Goal: Information Seeking & Learning: Check status

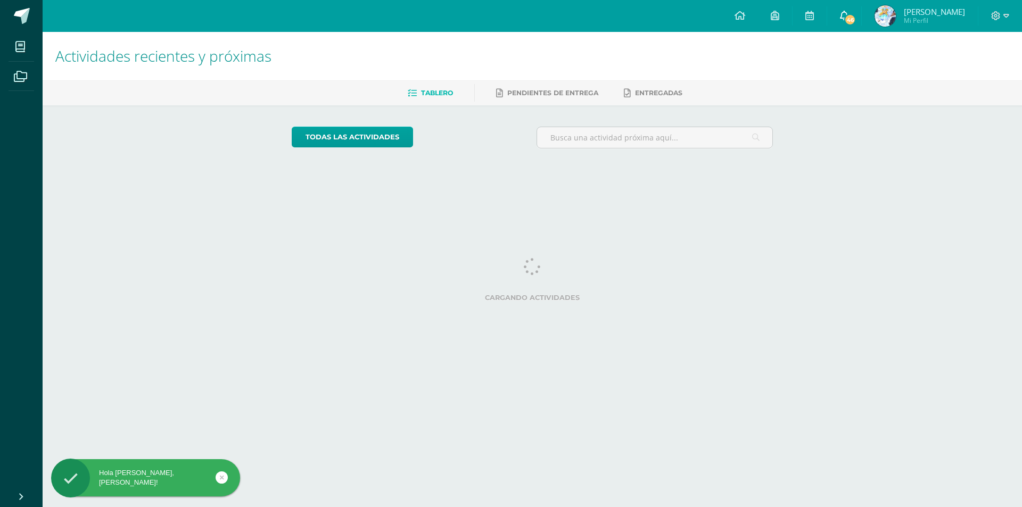
click at [844, 28] on link "46" at bounding box center [844, 16] width 34 height 32
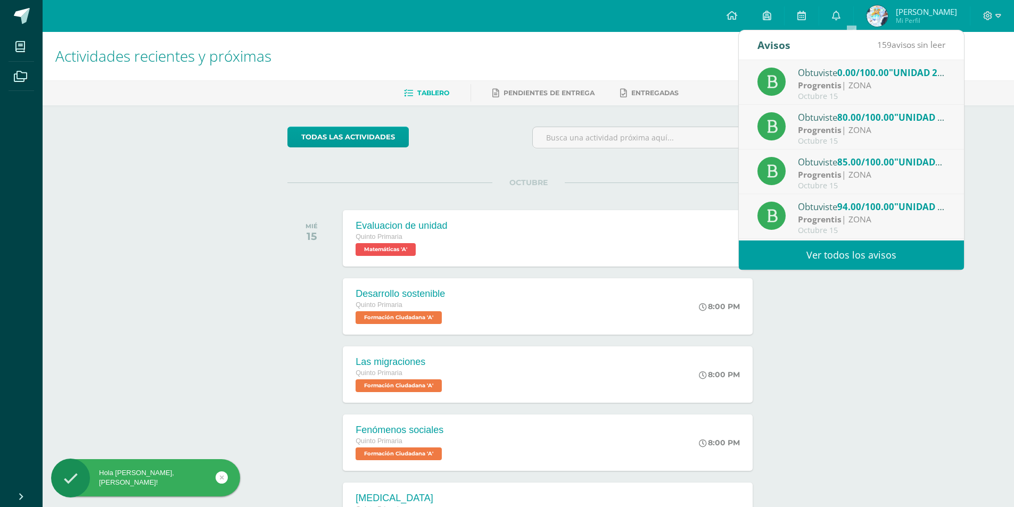
click at [843, 88] on div "Progrentis | ZONA" at bounding box center [872, 85] width 148 height 12
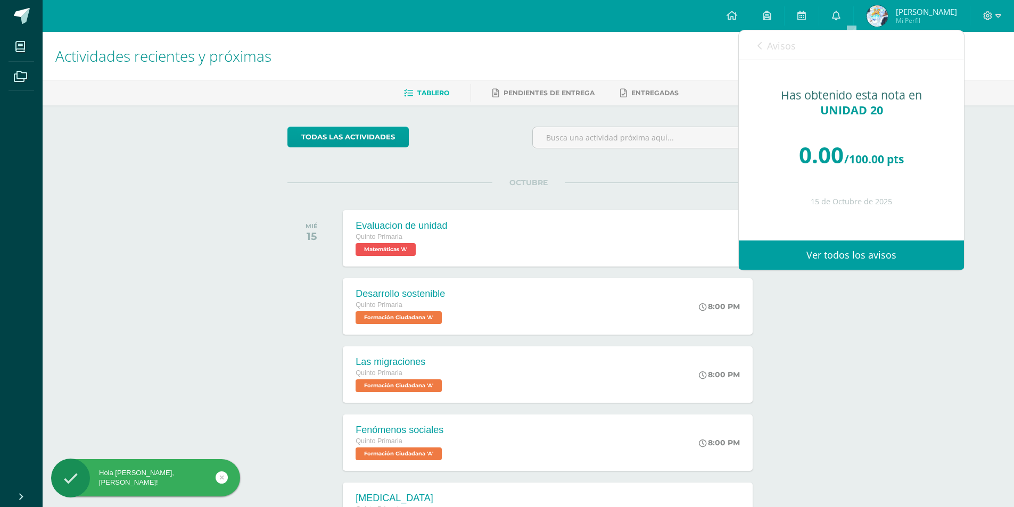
click at [950, 121] on div "Has obtenido esta nota en UNIDAD 20 0.00 /100.00 pts 15 de Octubre de 2025" at bounding box center [851, 142] width 225 height 165
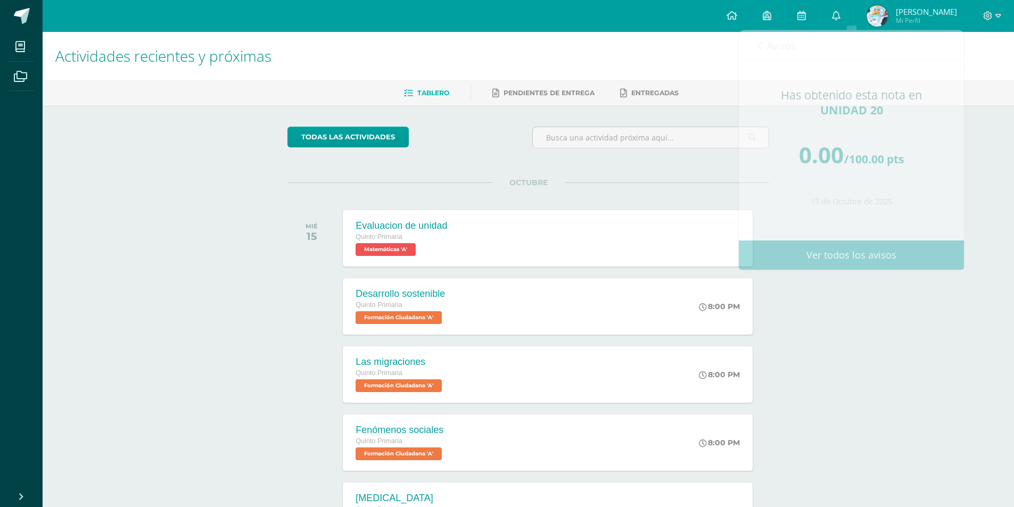
click at [974, 137] on div "Actividades recientes y próximas Tablero Pendientes de entrega Entregadas todas…" at bounding box center [529, 353] width 972 height 643
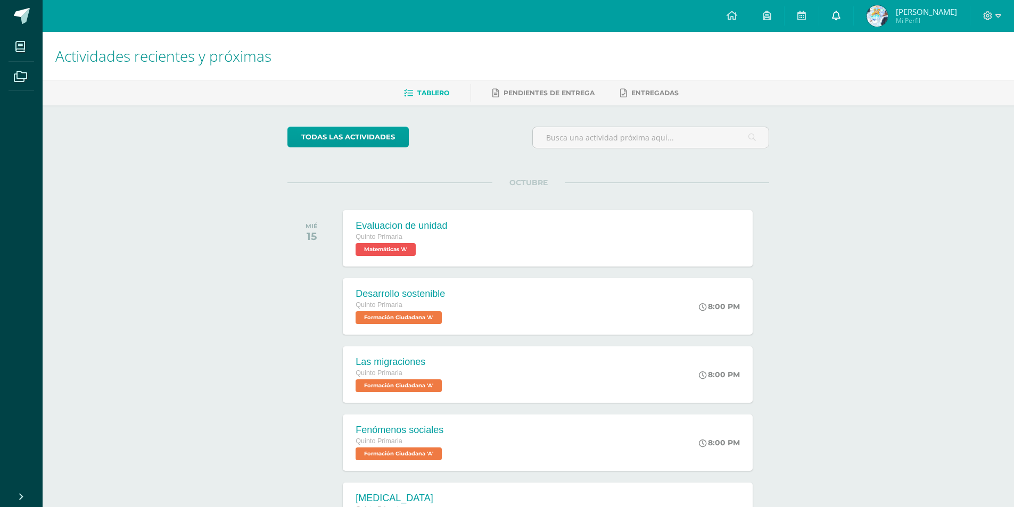
click at [851, 20] on link "0" at bounding box center [836, 16] width 34 height 32
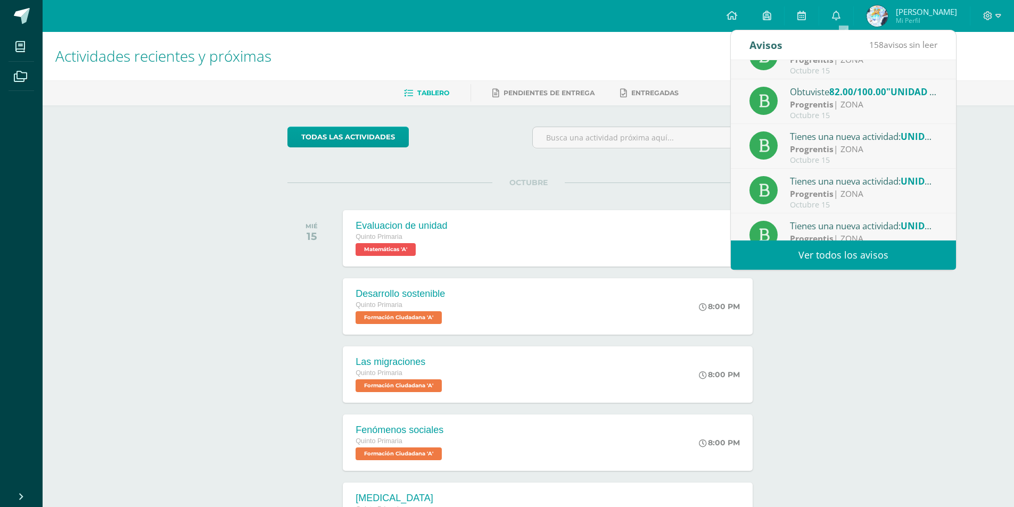
scroll to position [177, 0]
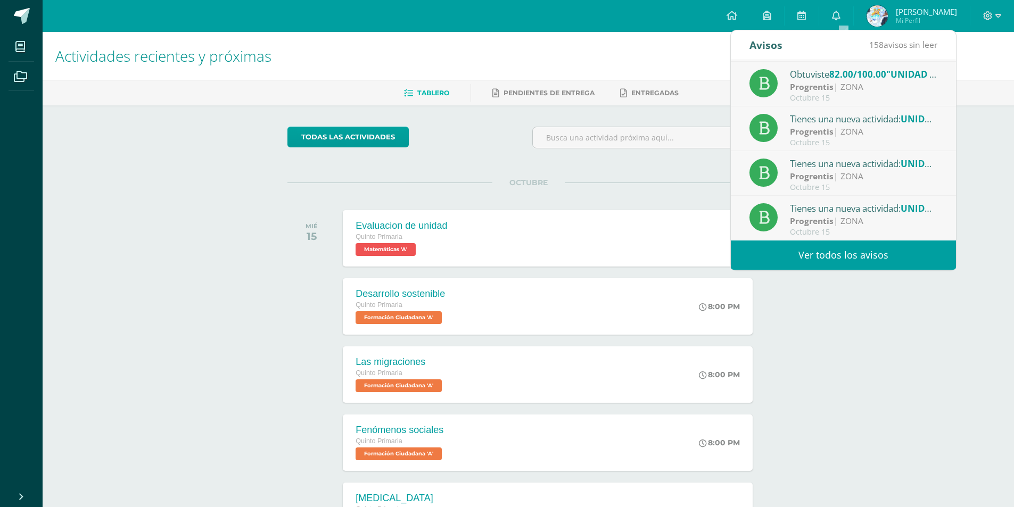
click at [723, 180] on div "todas las Actividades No tienes actividades Échale un vistazo a los demás perío…" at bounding box center [528, 389] width 524 height 569
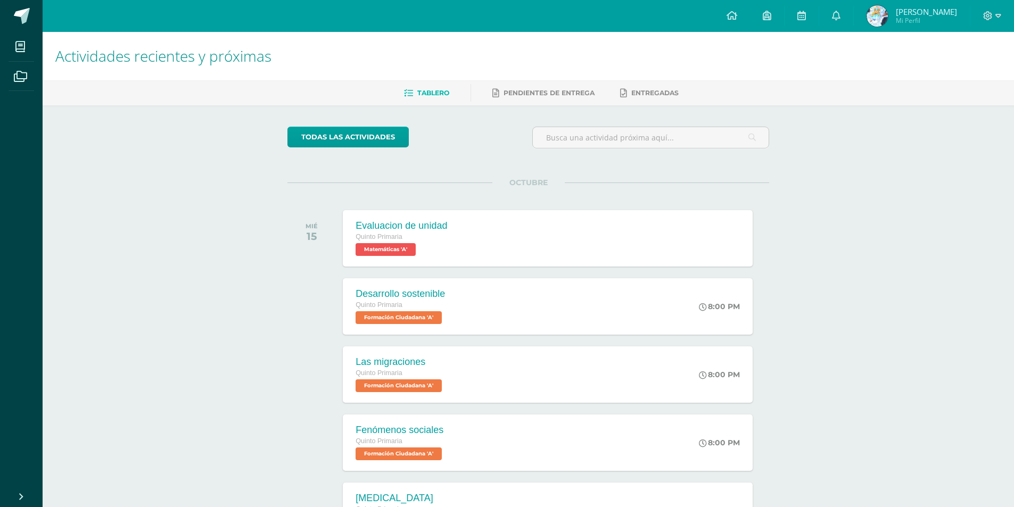
click at [915, 0] on link "Raúl Alejandro Mi Perfil" at bounding box center [912, 16] width 116 height 32
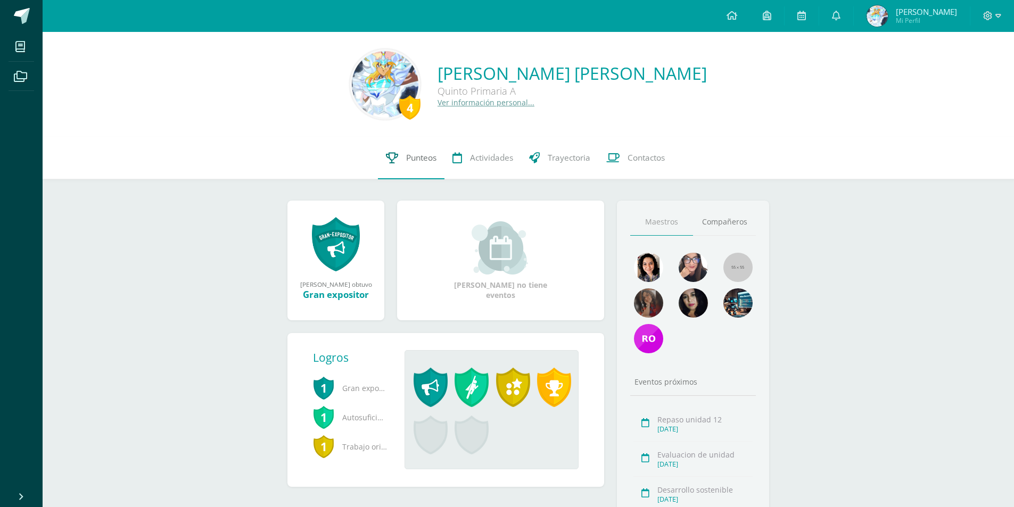
click at [433, 162] on span "Punteos" at bounding box center [421, 157] width 30 height 11
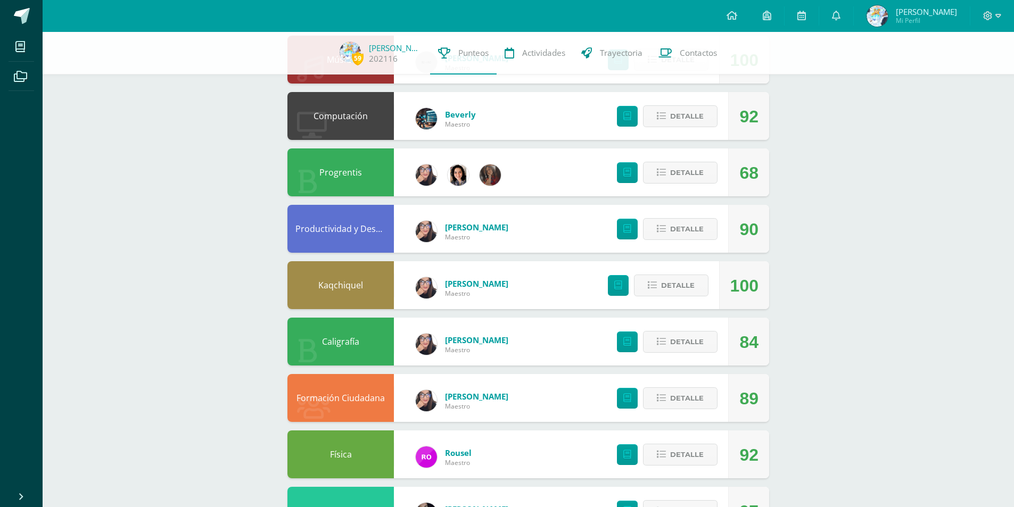
scroll to position [526, 0]
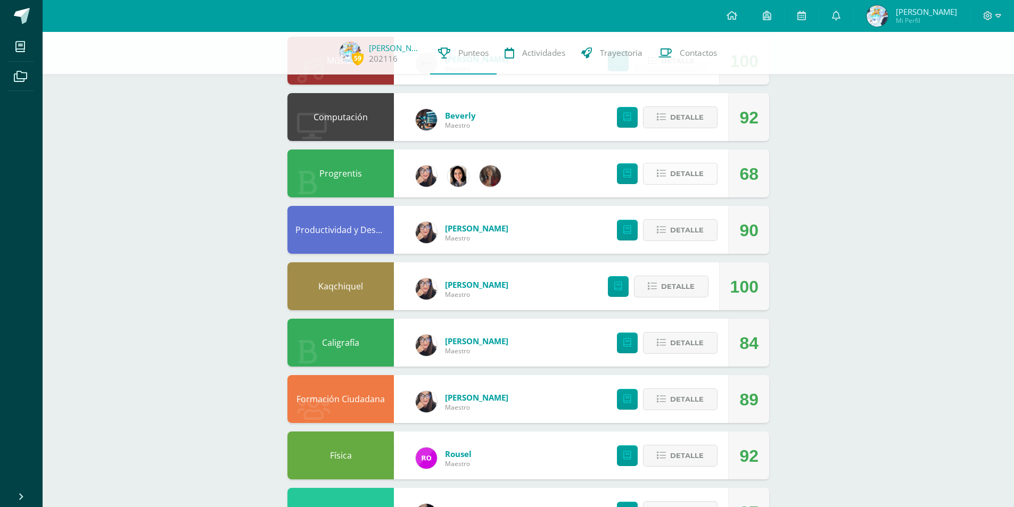
click at [688, 168] on span "Detalle" at bounding box center [687, 174] width 34 height 20
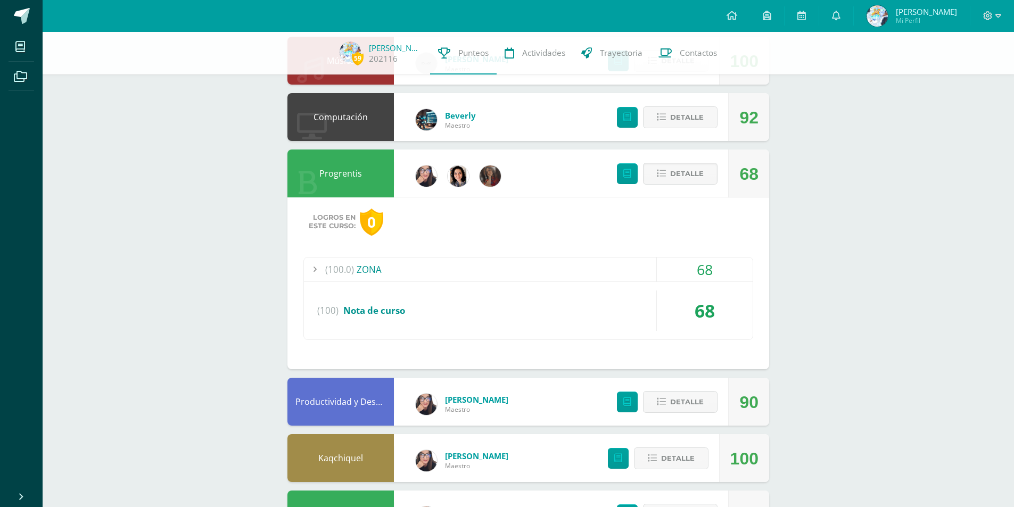
click at [685, 257] on div "(100.0) ZONA 68 UNIDAD 16 82" at bounding box center [528, 298] width 450 height 83
click at [687, 265] on div "68" at bounding box center [705, 270] width 96 height 24
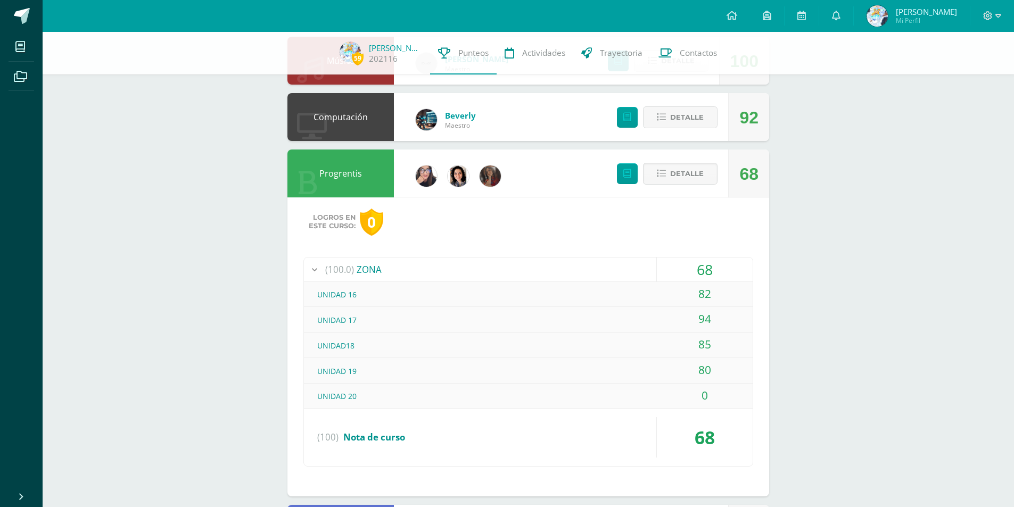
click at [687, 265] on div "68" at bounding box center [705, 270] width 96 height 24
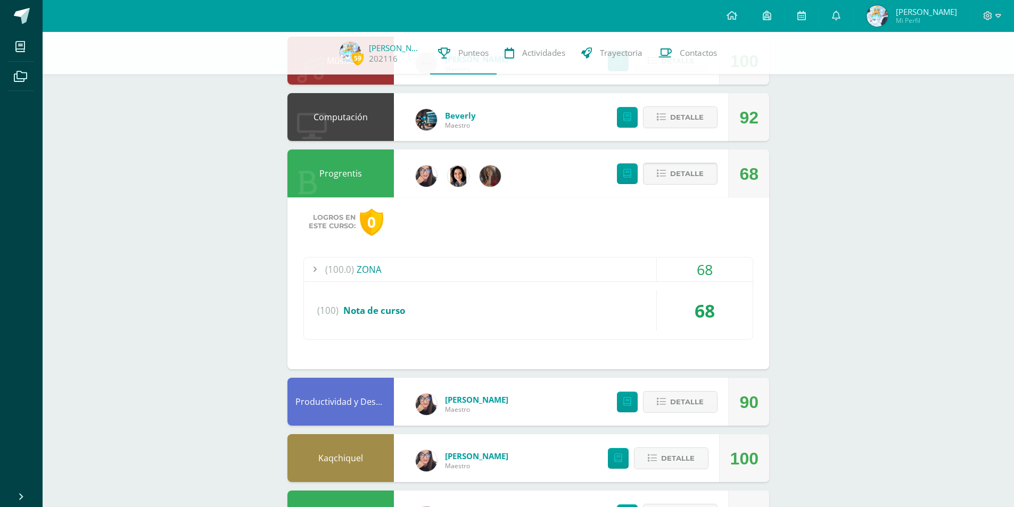
click at [712, 182] on button "Detalle" at bounding box center [680, 174] width 75 height 22
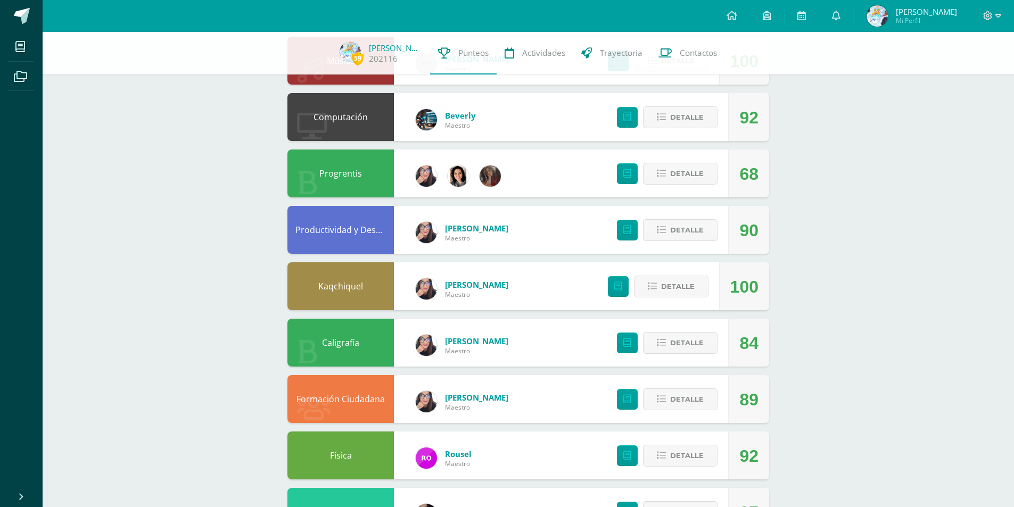
click at [1006, 15] on div at bounding box center [993, 16] width 44 height 32
click at [995, 14] on span at bounding box center [992, 16] width 18 height 12
click at [959, 79] on link "Cerrar sesión" at bounding box center [959, 72] width 84 height 15
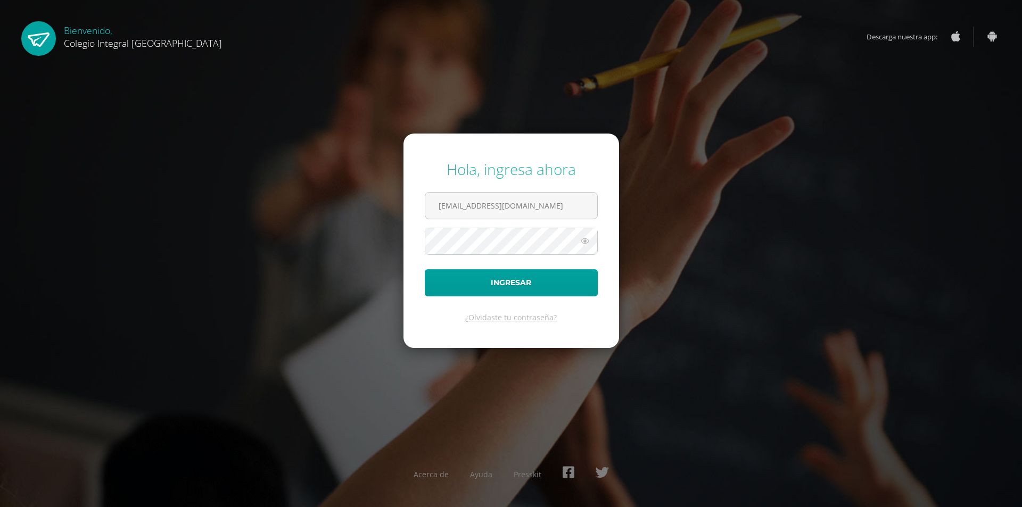
click at [489, 188] on form "Hola, ingresa ahora 202116@colegioelfaro.edu.gt Ingresar ¿Olvidaste tu contrase…" at bounding box center [512, 241] width 216 height 214
click at [506, 205] on input "202116@colegioelfaro.edu.gt" at bounding box center [511, 206] width 172 height 26
click at [565, 194] on input "202116@colegioelfaro.edu.gt" at bounding box center [511, 206] width 172 height 26
type input "202115@colegioelfaro.edu.gt"
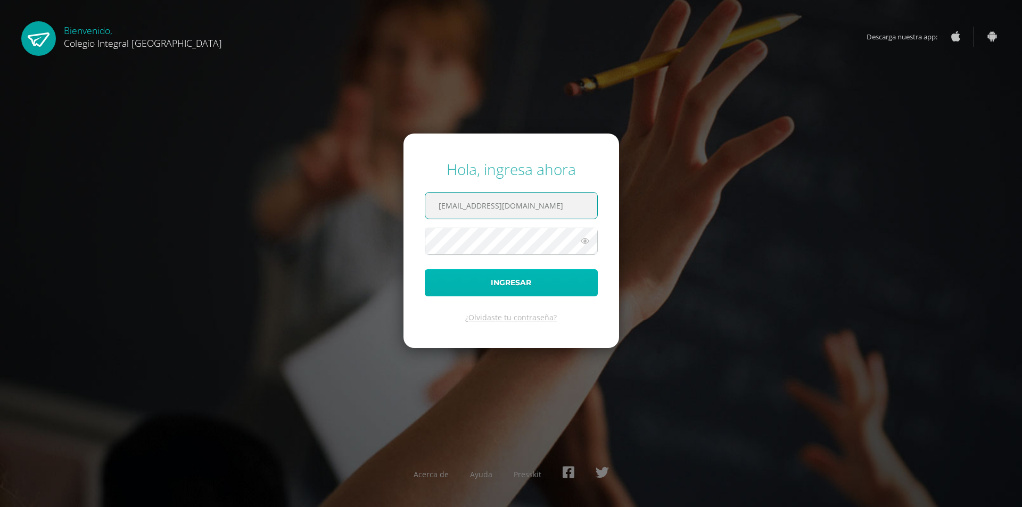
click at [540, 289] on button "Ingresar" at bounding box center [511, 282] width 173 height 27
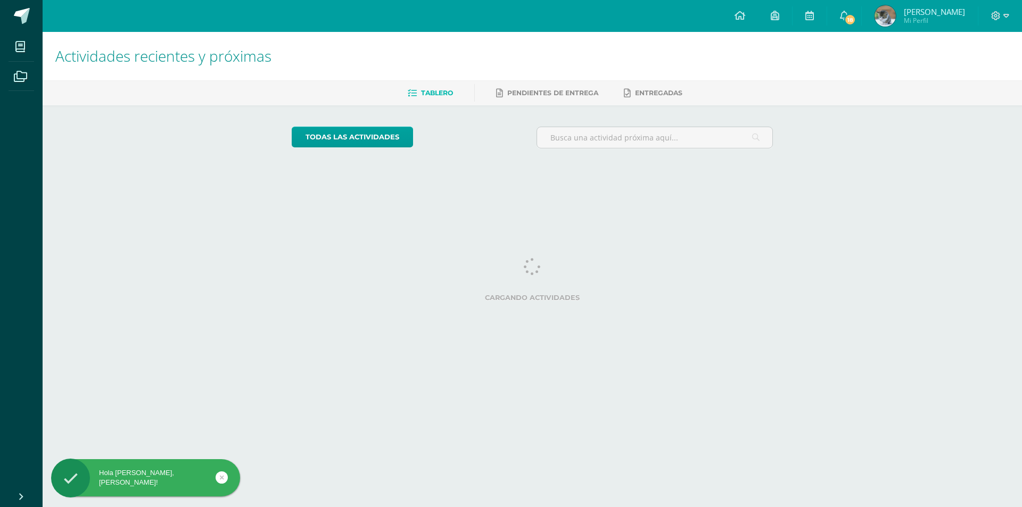
click at [921, 21] on span "Mi Perfil" at bounding box center [934, 20] width 61 height 9
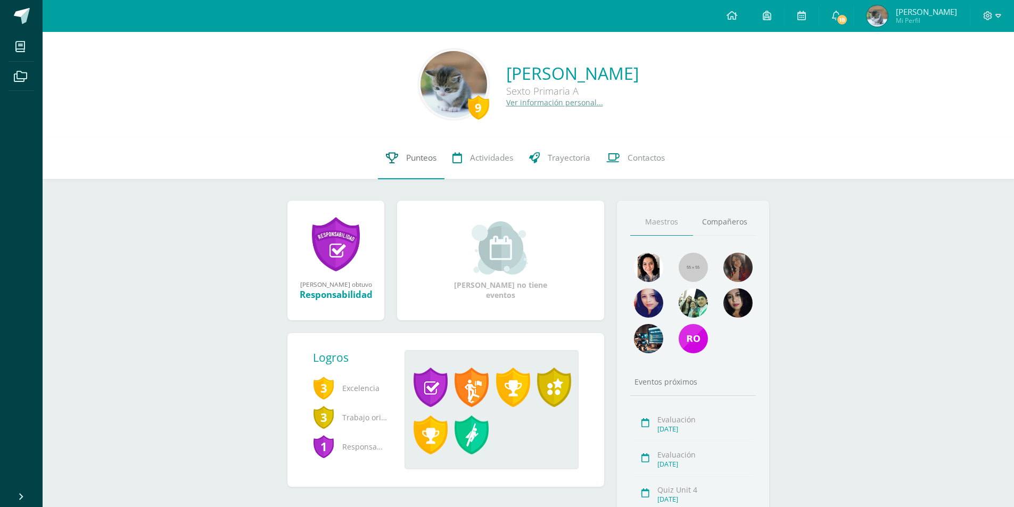
click at [425, 158] on span "Punteos" at bounding box center [421, 157] width 30 height 11
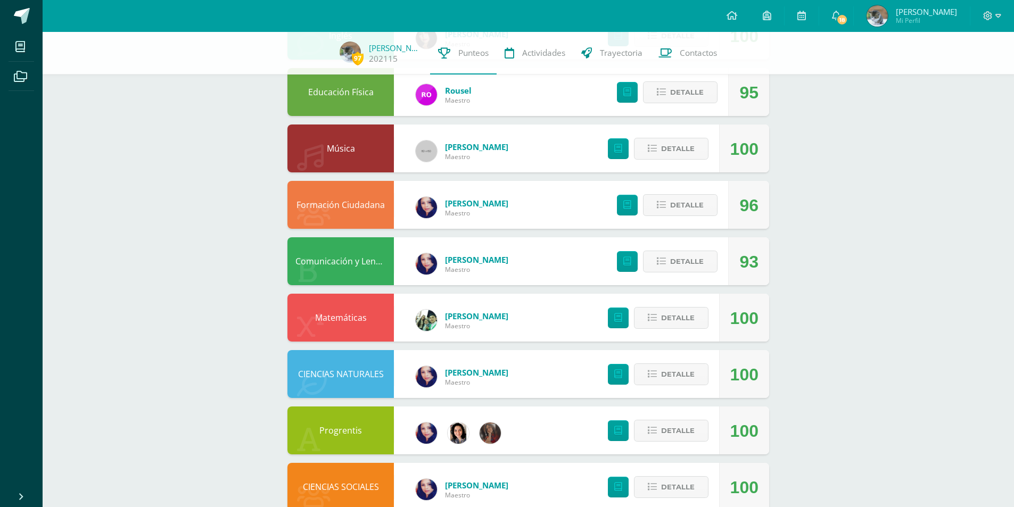
scroll to position [532, 0]
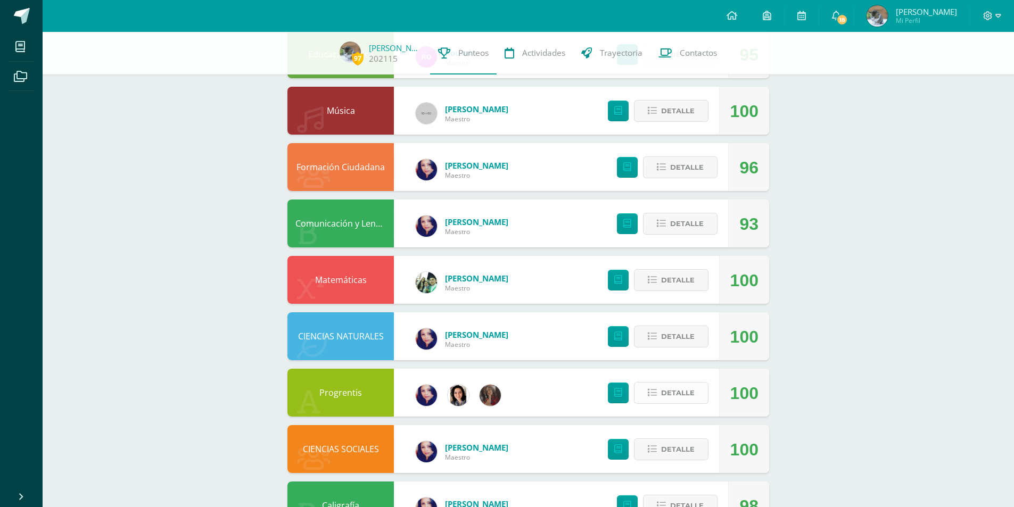
click at [699, 396] on button "Detalle" at bounding box center [671, 393] width 75 height 22
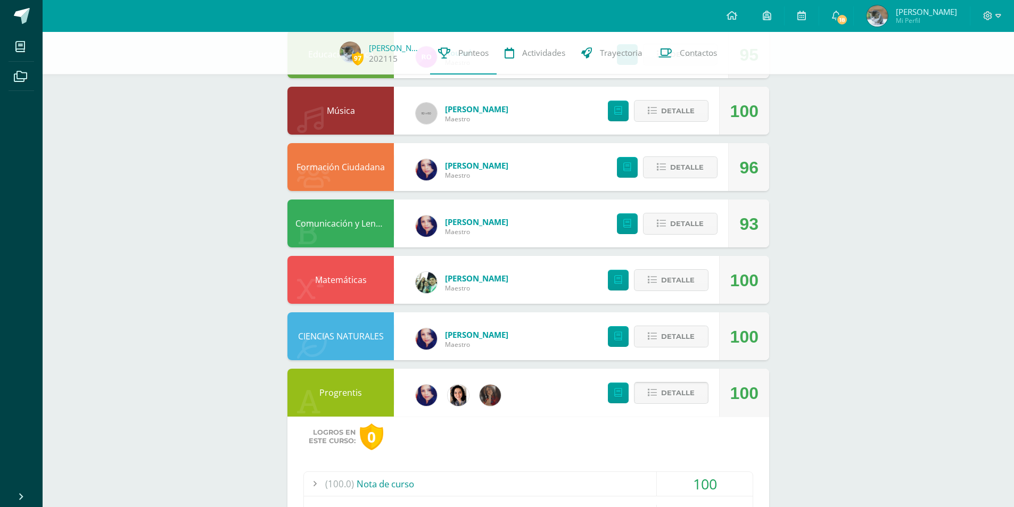
scroll to position [633, 0]
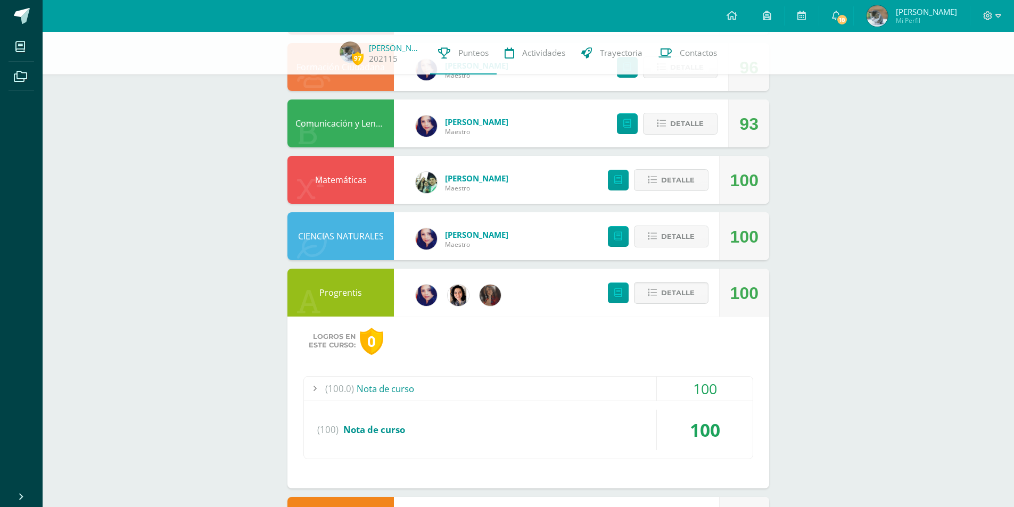
click at [694, 389] on div "100" at bounding box center [705, 389] width 96 height 24
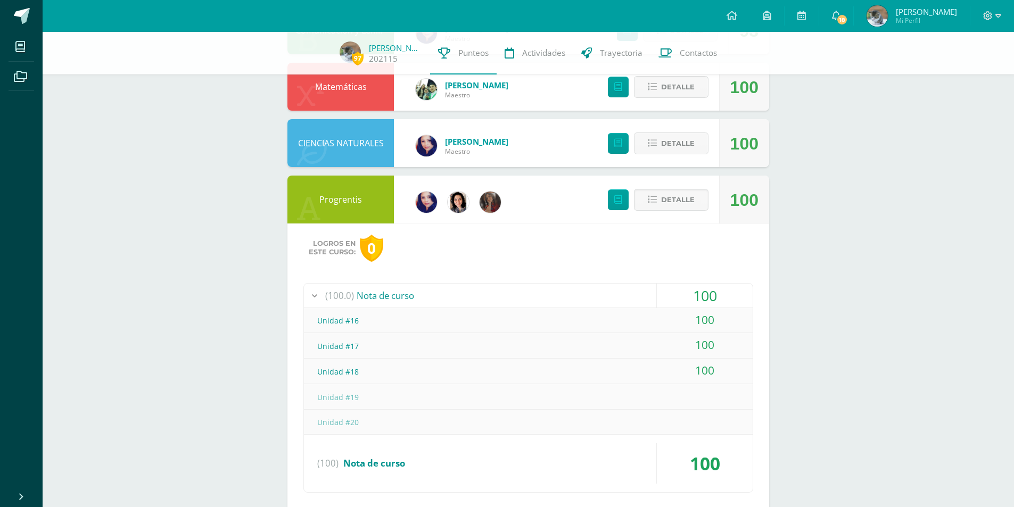
scroll to position [739, 0]
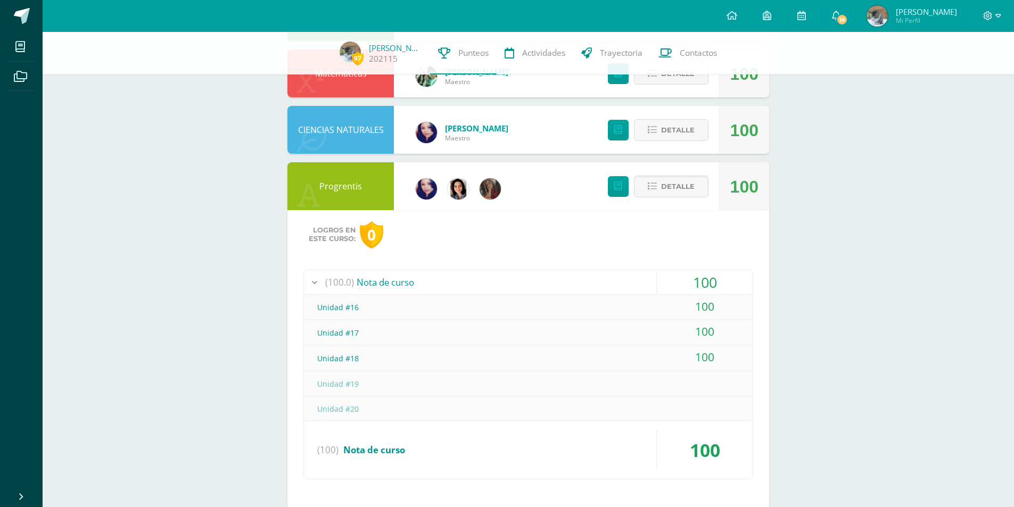
click at [710, 286] on div "100" at bounding box center [705, 282] width 96 height 24
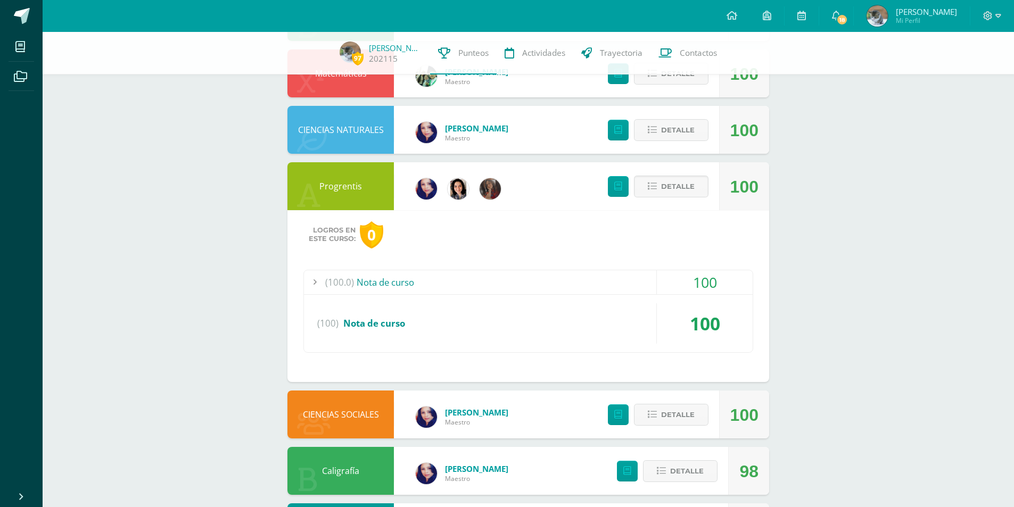
click at [1002, 16] on div at bounding box center [993, 16] width 44 height 32
click at [990, 16] on icon at bounding box center [988, 16] width 10 height 10
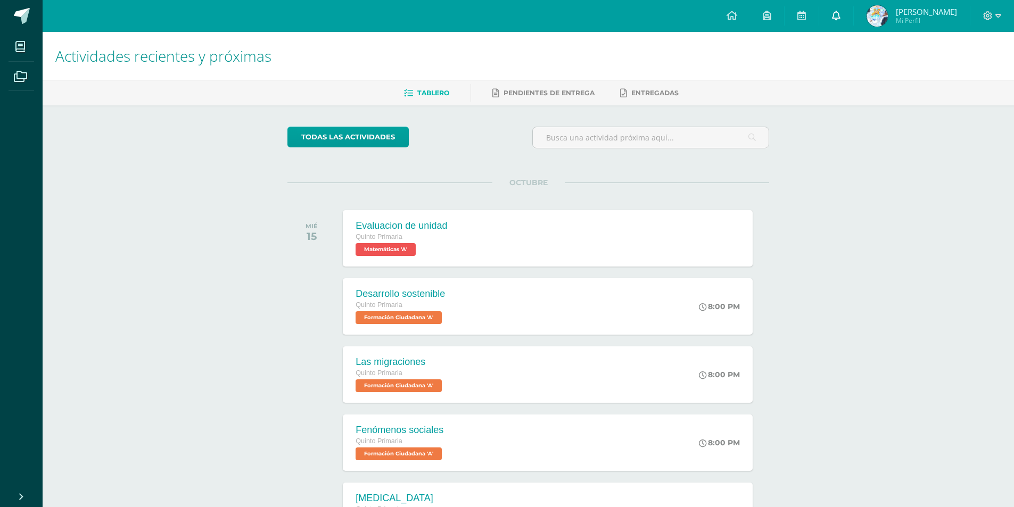
click at [841, 20] on span at bounding box center [836, 16] width 9 height 12
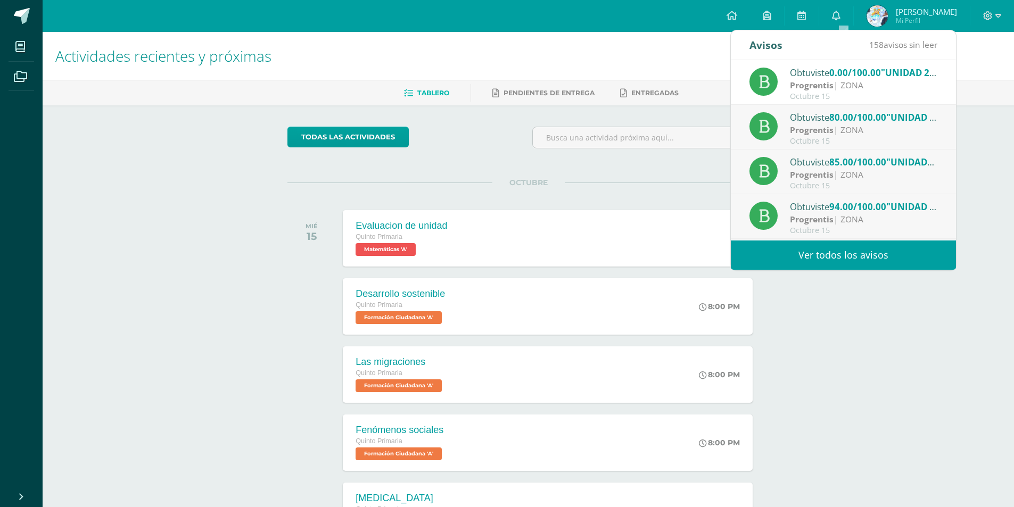
drag, startPoint x: 666, startPoint y: 54, endPoint x: 649, endPoint y: 43, distance: 20.4
click at [664, 53] on h1 "Actividades recientes y próximas" at bounding box center [528, 56] width 946 height 48
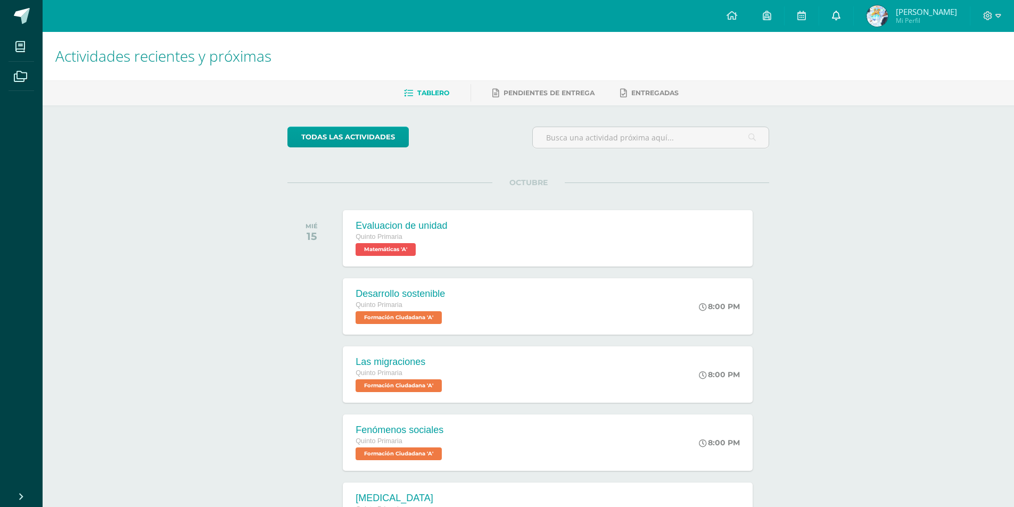
click at [838, 17] on link at bounding box center [836, 16] width 34 height 32
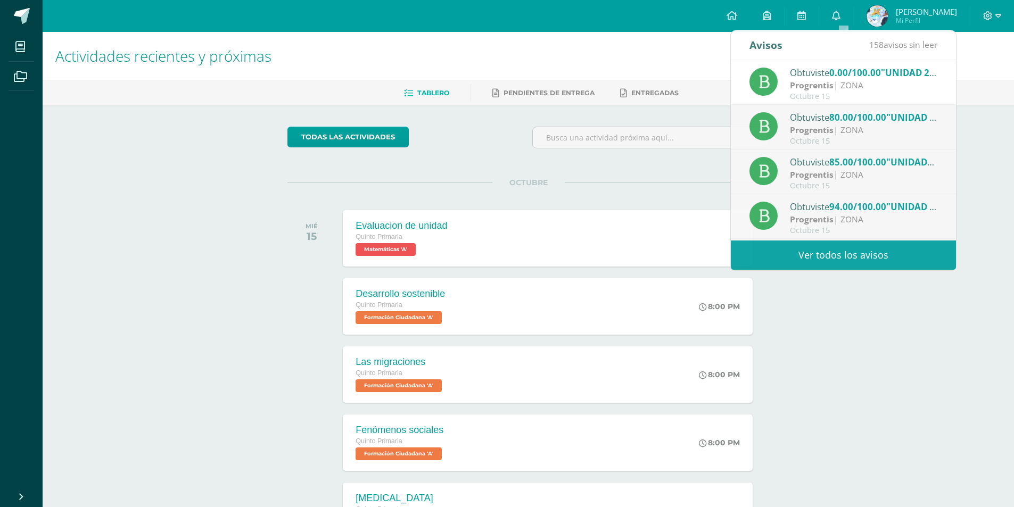
click at [708, 167] on div "todas las Actividades No tienes actividades Échale un vistazo a los demás perío…" at bounding box center [528, 389] width 524 height 569
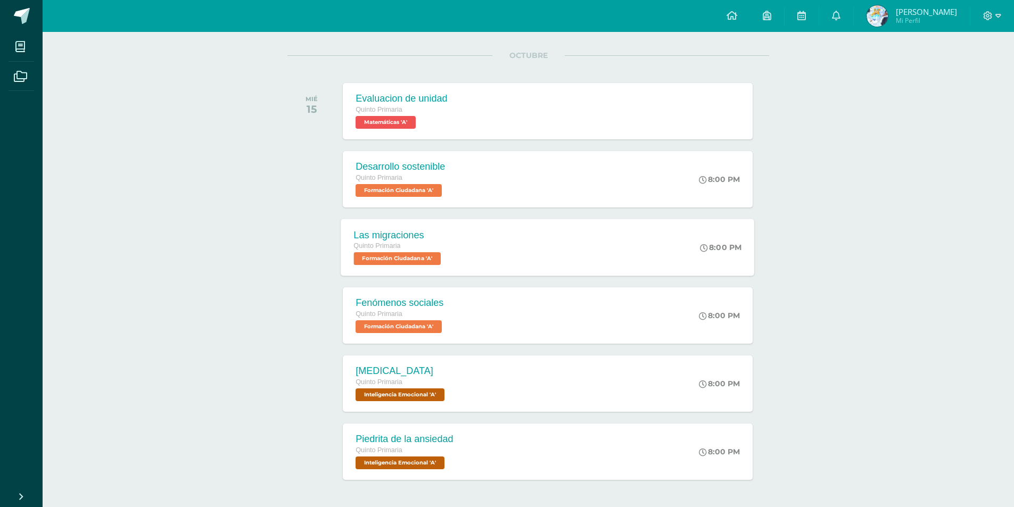
scroll to position [167, 0]
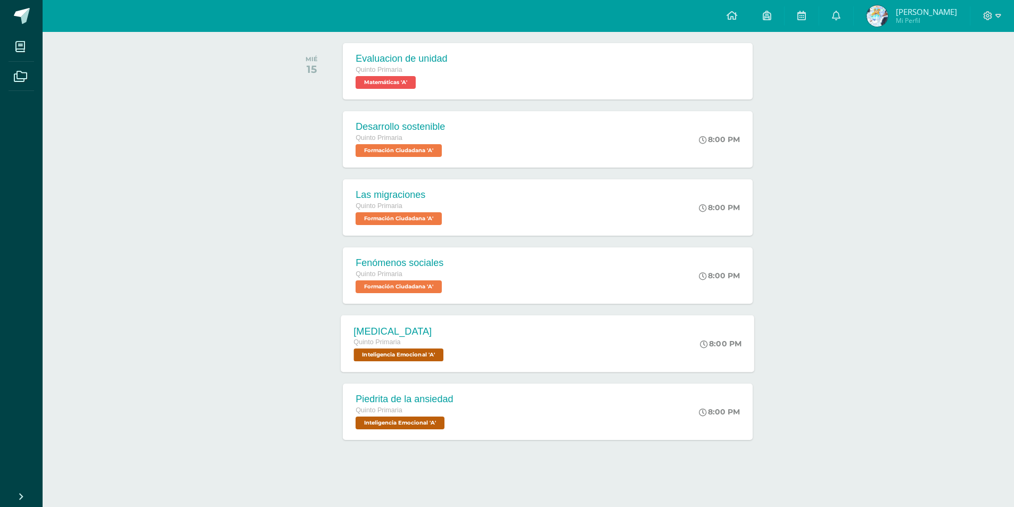
click at [451, 368] on div "[MEDICAL_DATA] Quinto Primaria Inteligencia Emocional 'A'" at bounding box center [400, 343] width 118 height 57
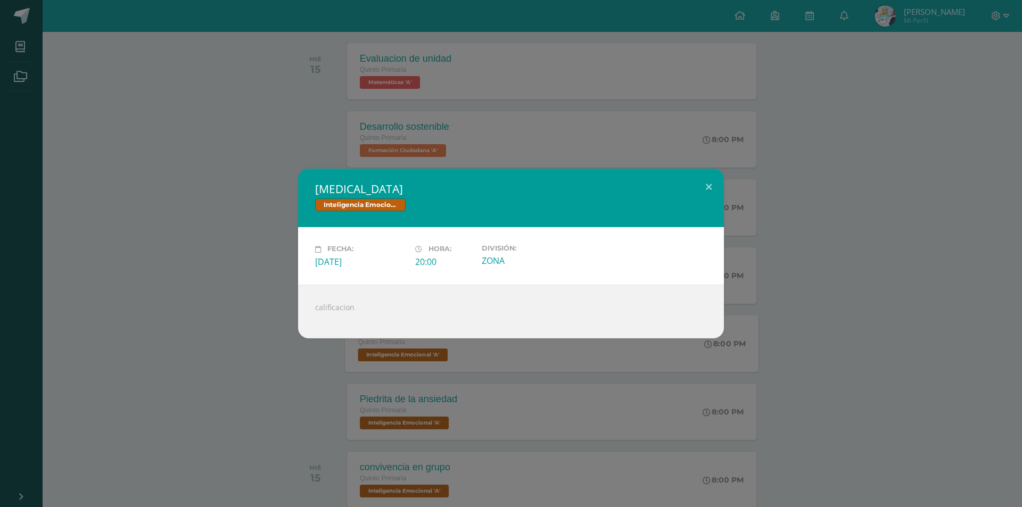
click at [451, 368] on div "ARTETERAPIA Inteligencia Emocional Fecha: Miércoles 15 de Octubre Hora: 20:00 D…" at bounding box center [511, 253] width 1022 height 507
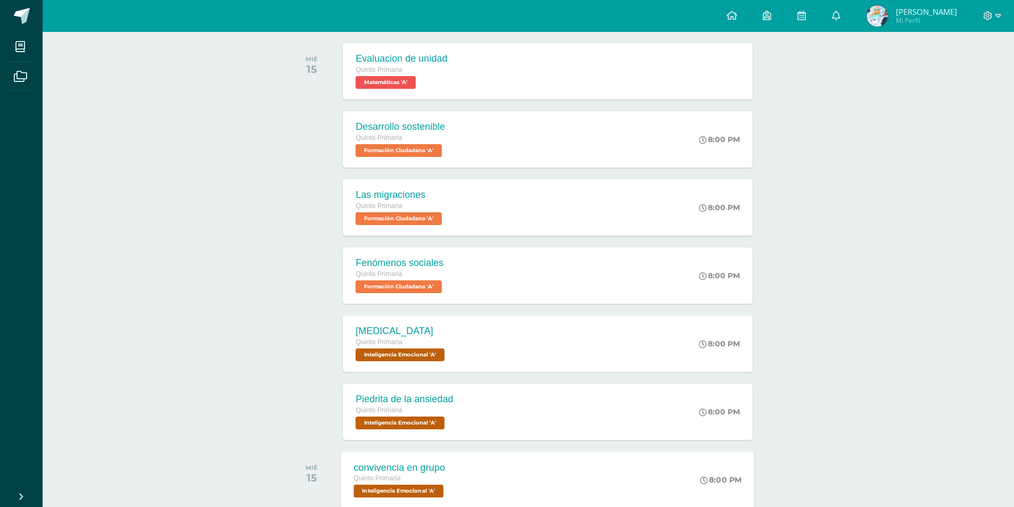
click at [450, 459] on div "convivencia en grupo Quinto Primaria Inteligencia Emocional 'A'" at bounding box center [400, 480] width 118 height 57
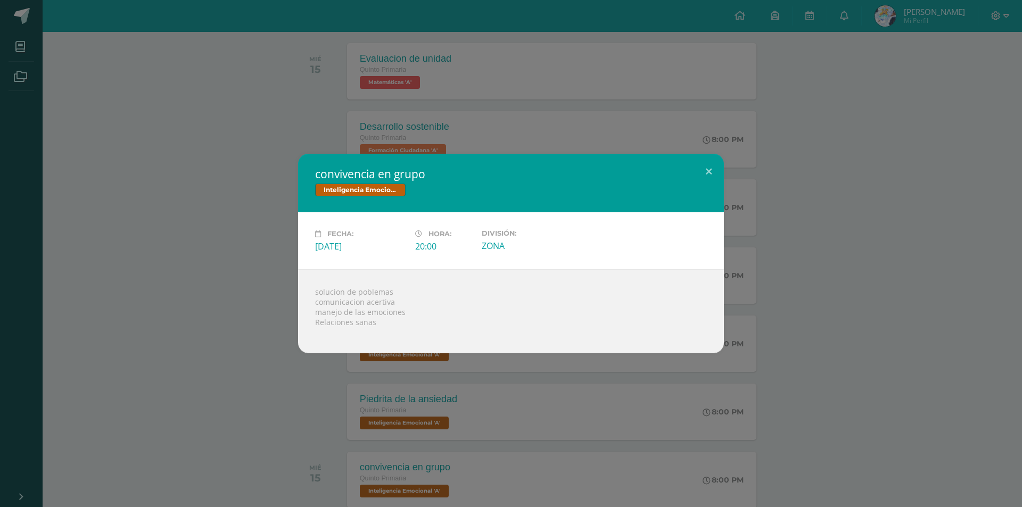
click at [338, 423] on div "convivencia en grupo Inteligencia Emocional Fecha: Miércoles 15 de Octubre Hora…" at bounding box center [511, 253] width 1022 height 507
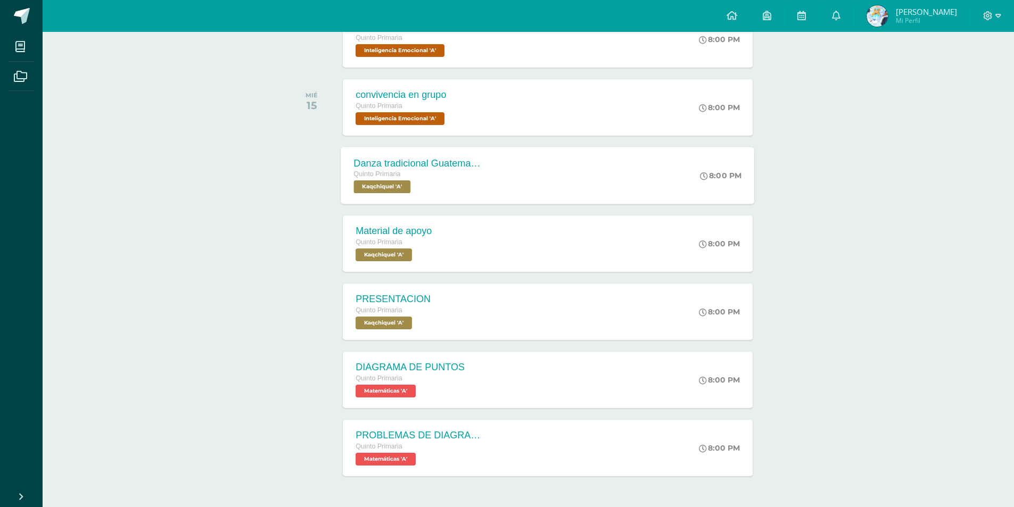
scroll to position [576, 0]
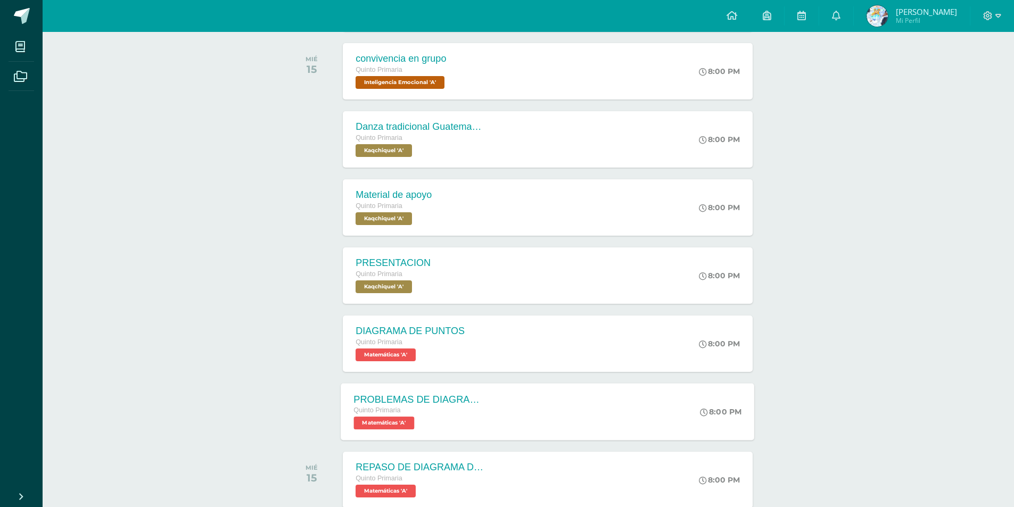
click at [520, 401] on div "PROBLEMAS DE DIAGRAMAS Quinto Primaria Matemáticas 'A' 8:00 PM PROBLEMAS DE DIA…" at bounding box center [548, 411] width 414 height 57
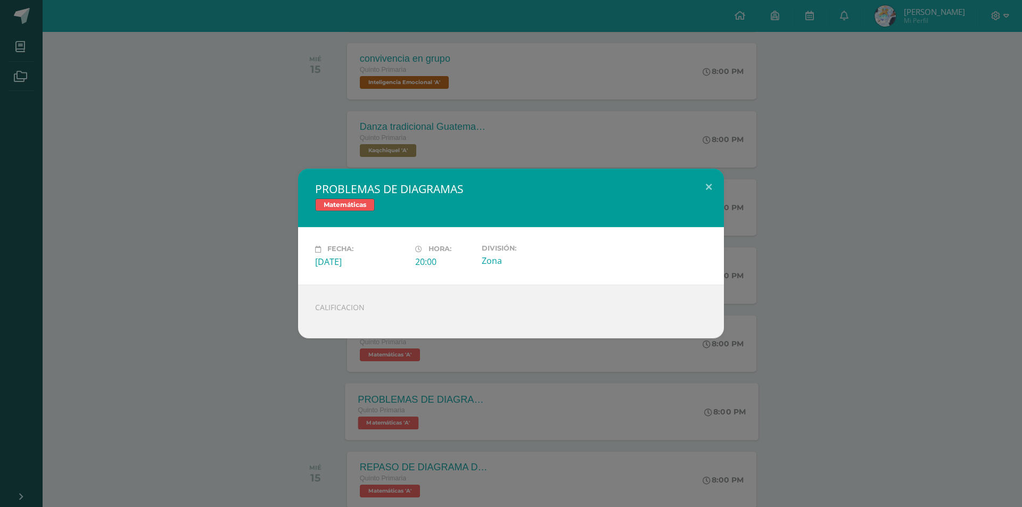
click at [520, 401] on div "PROBLEMAS DE DIAGRAMAS Matemáticas Fecha: Miércoles 15 de Octubre Hora: 20:00 D…" at bounding box center [511, 253] width 1022 height 507
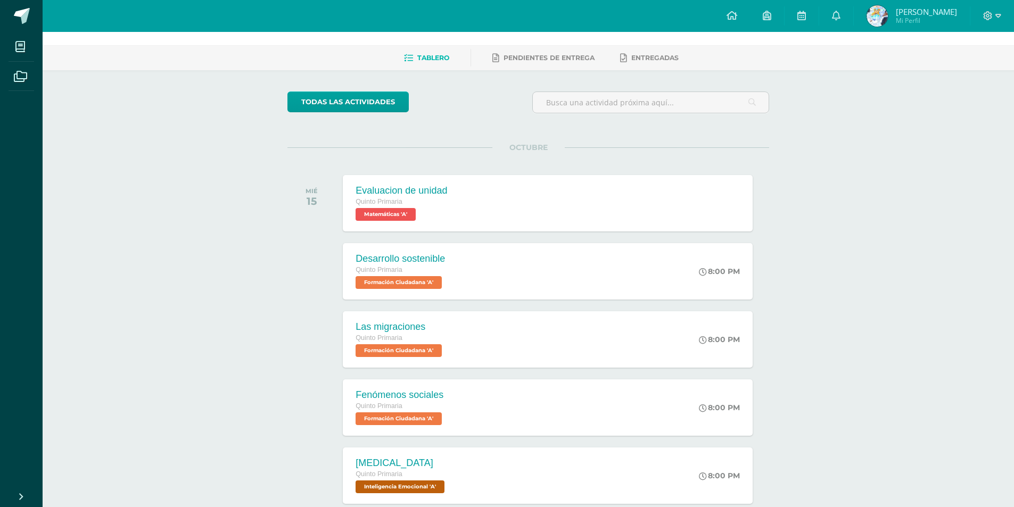
scroll to position [0, 0]
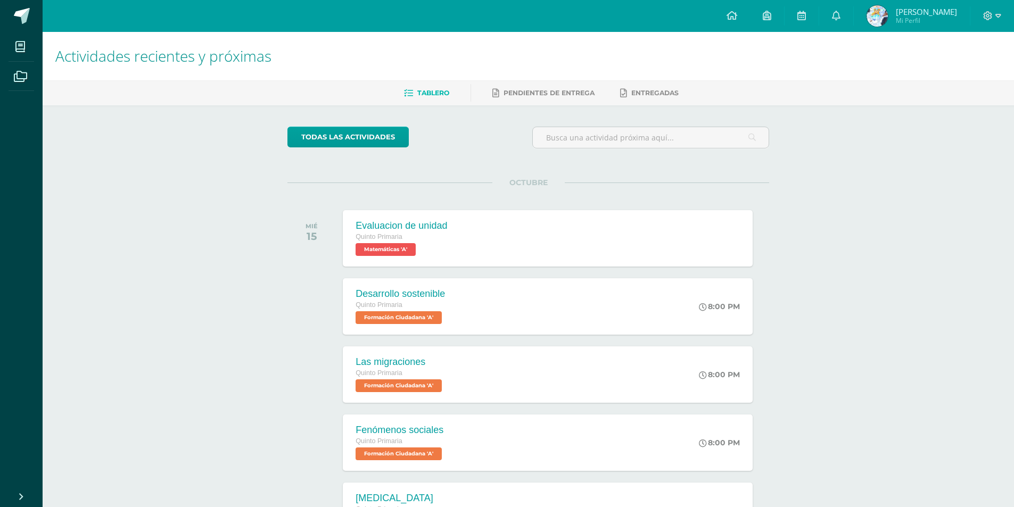
click at [524, 83] on div "Tablero Pendientes de entrega Entregadas" at bounding box center [541, 92] width 997 height 25
click at [524, 85] on link "Pendientes de entrega" at bounding box center [544, 93] width 102 height 17
click at [849, 19] on link at bounding box center [836, 16] width 34 height 32
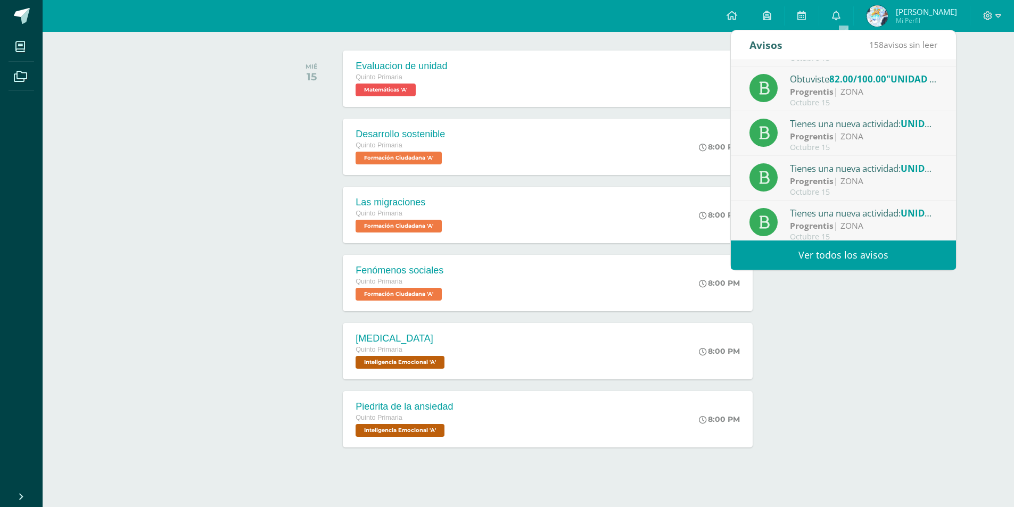
scroll to position [177, 0]
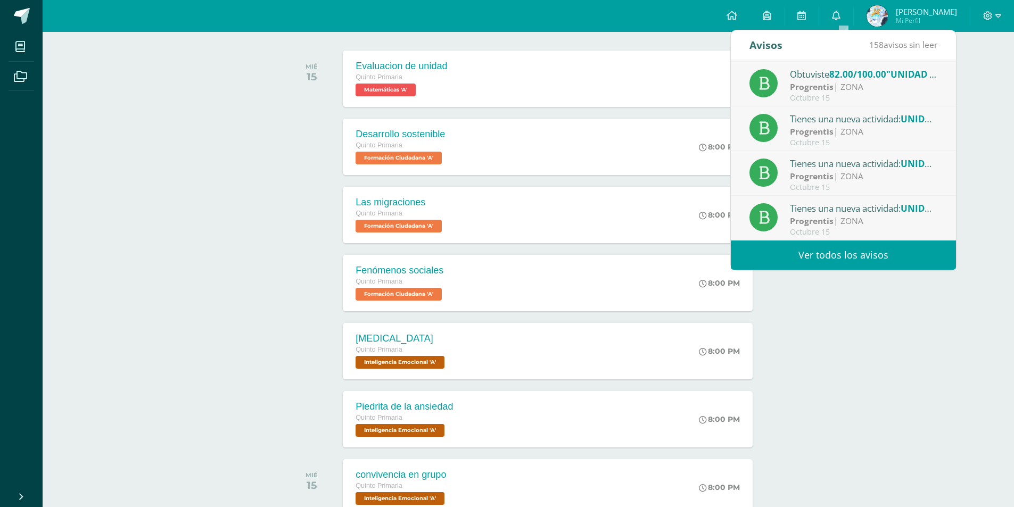
click at [847, 250] on link "Ver todos los avisos" at bounding box center [843, 255] width 225 height 29
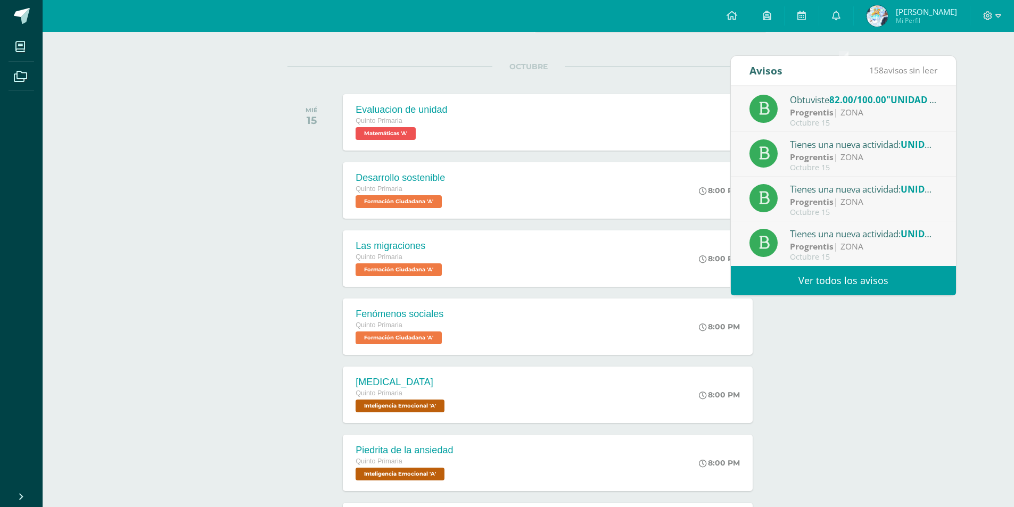
scroll to position [106, 0]
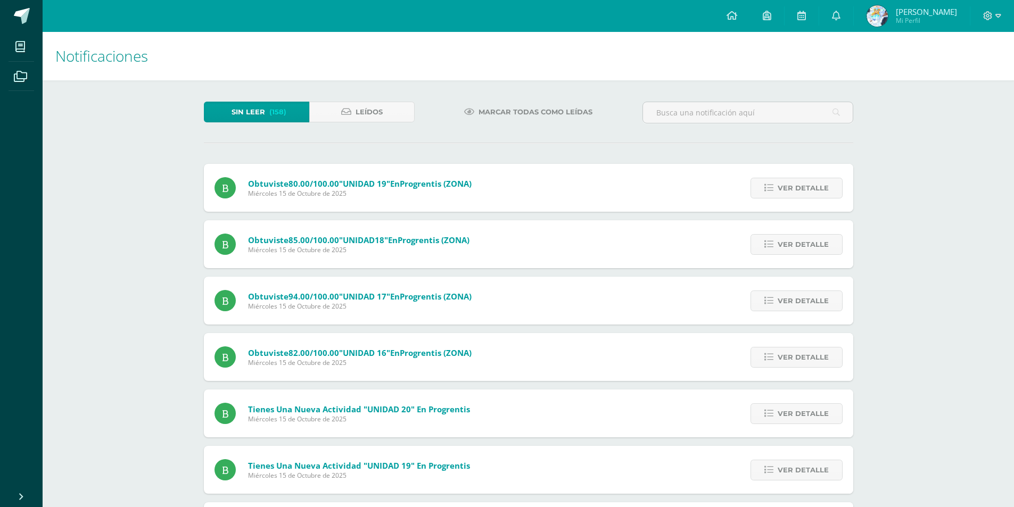
click at [492, 111] on span "Marcar todas como leídas" at bounding box center [536, 112] width 114 height 20
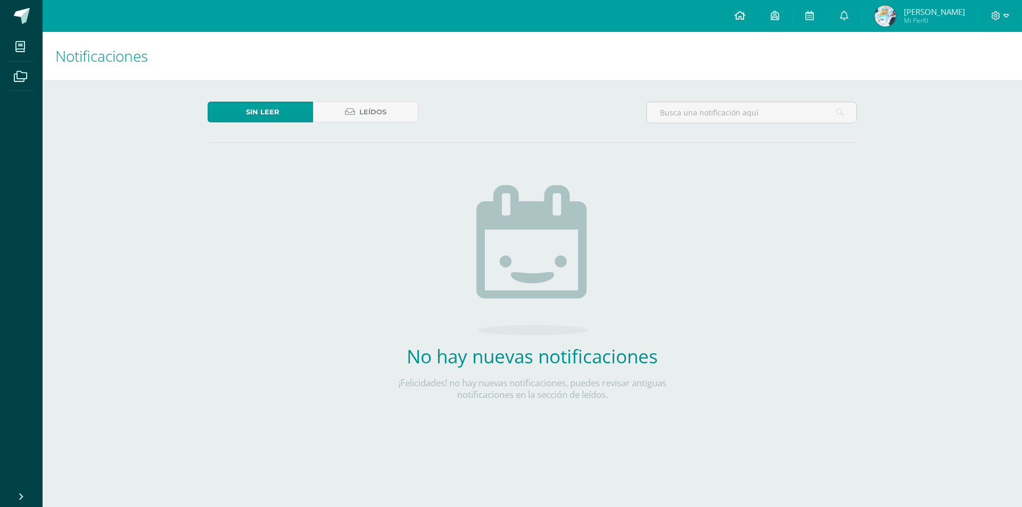
click at [750, 23] on link at bounding box center [740, 16] width 36 height 32
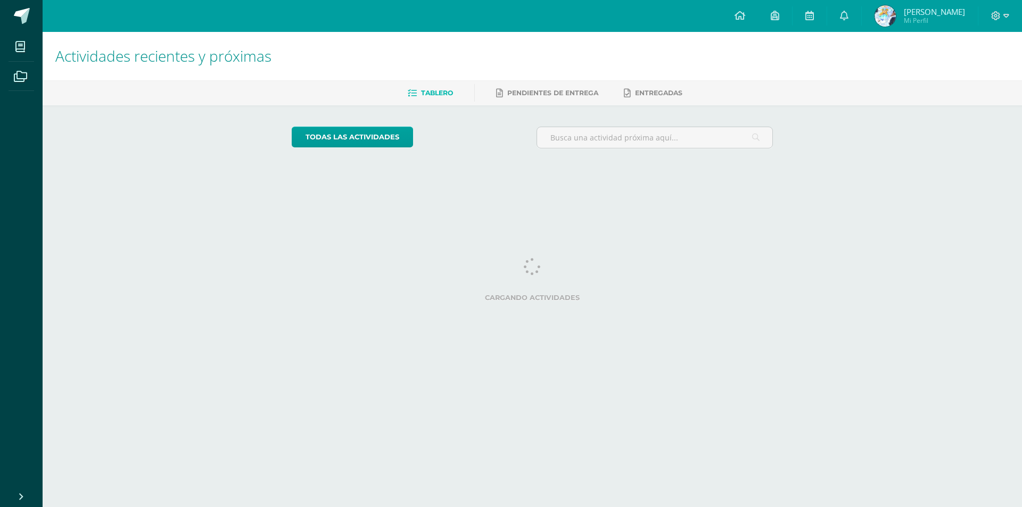
click at [896, 13] on img at bounding box center [885, 15] width 21 height 21
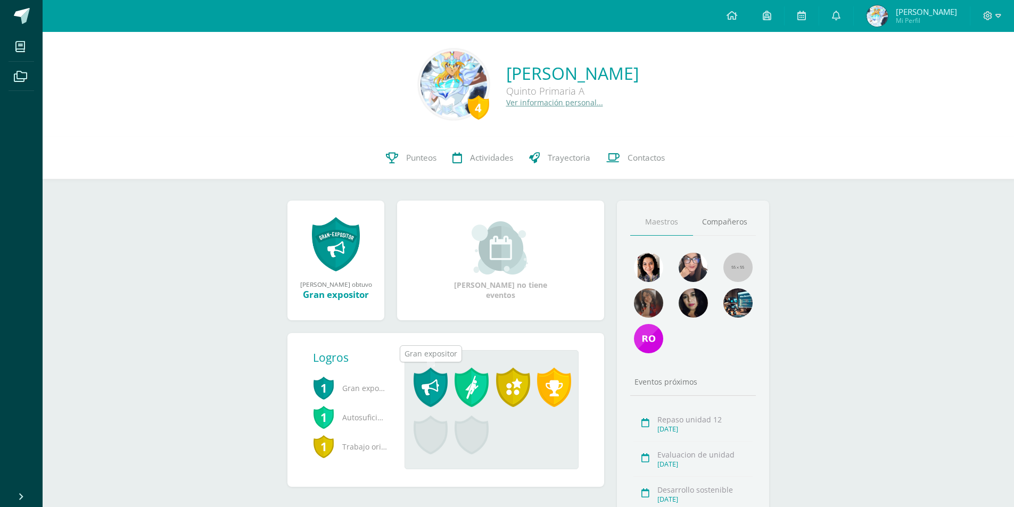
click at [440, 382] on span at bounding box center [431, 387] width 34 height 39
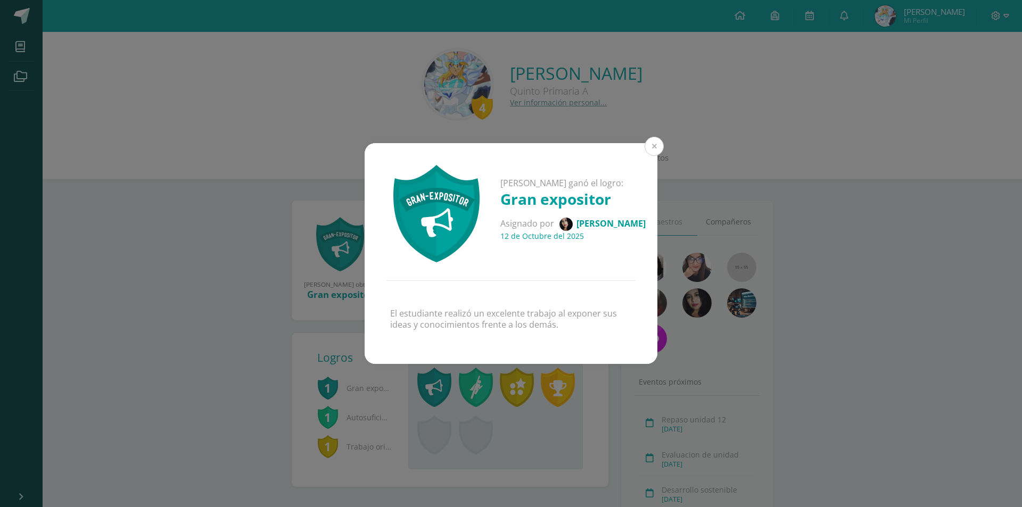
click at [656, 153] on button at bounding box center [654, 146] width 19 height 19
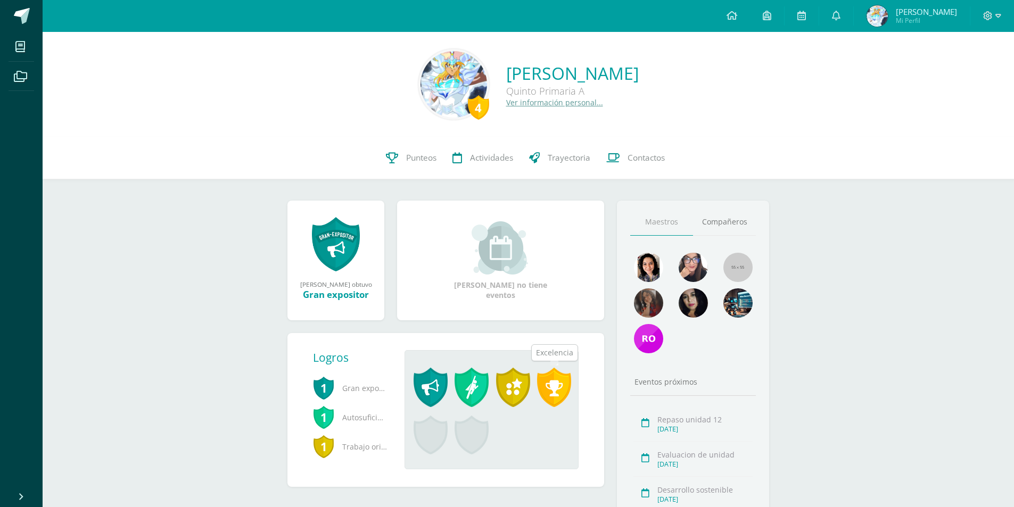
click at [554, 391] on span at bounding box center [554, 387] width 34 height 39
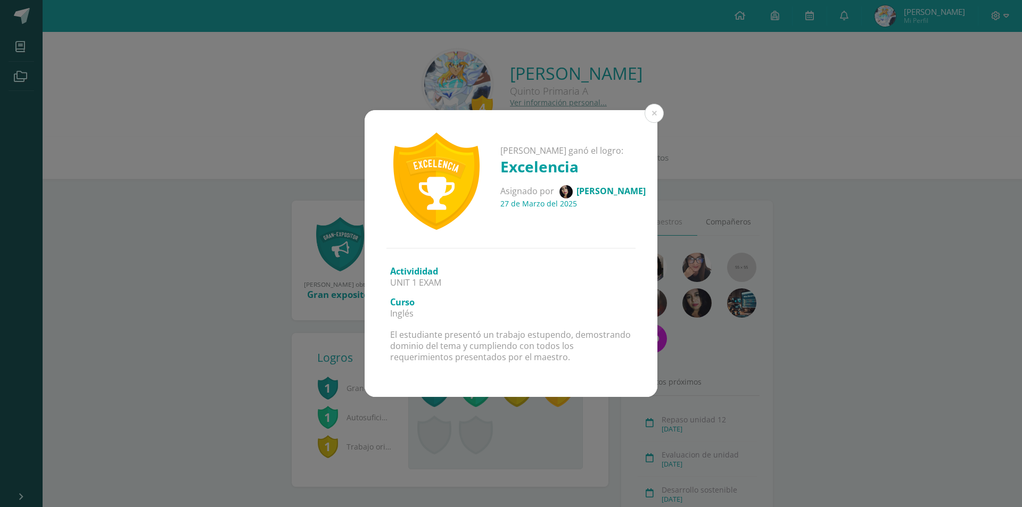
click at [574, 413] on div "Raúl Alejandro ganó el logro: Excelencia Asignado por Carina Pérez 27 de Marzo …" at bounding box center [511, 253] width 1022 height 507
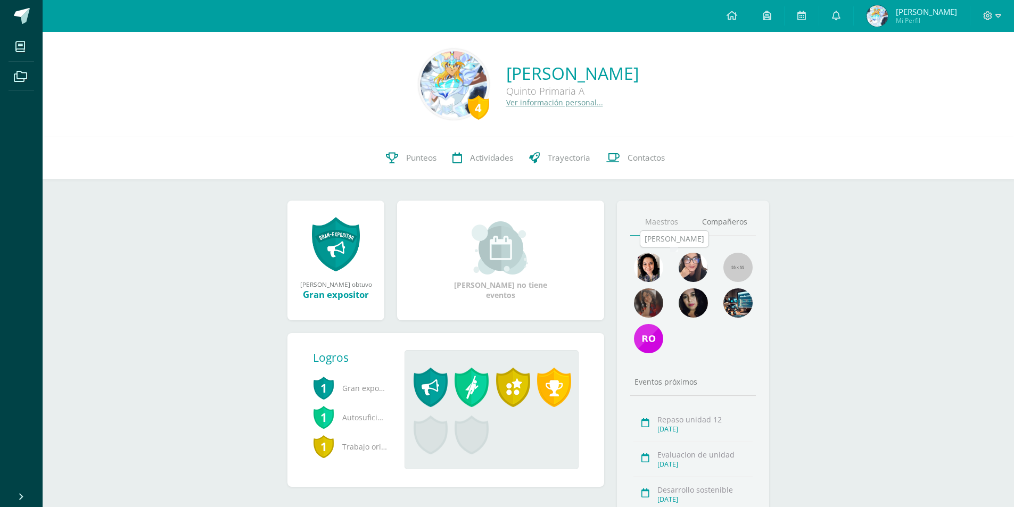
click at [700, 267] on img at bounding box center [693, 267] width 29 height 29
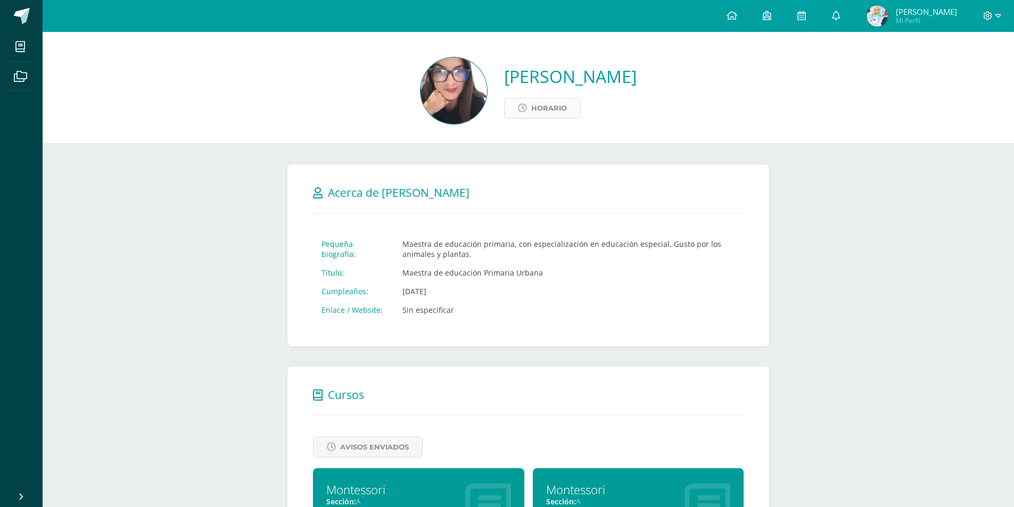
click at [531, 107] on span "Horario" at bounding box center [549, 109] width 36 height 20
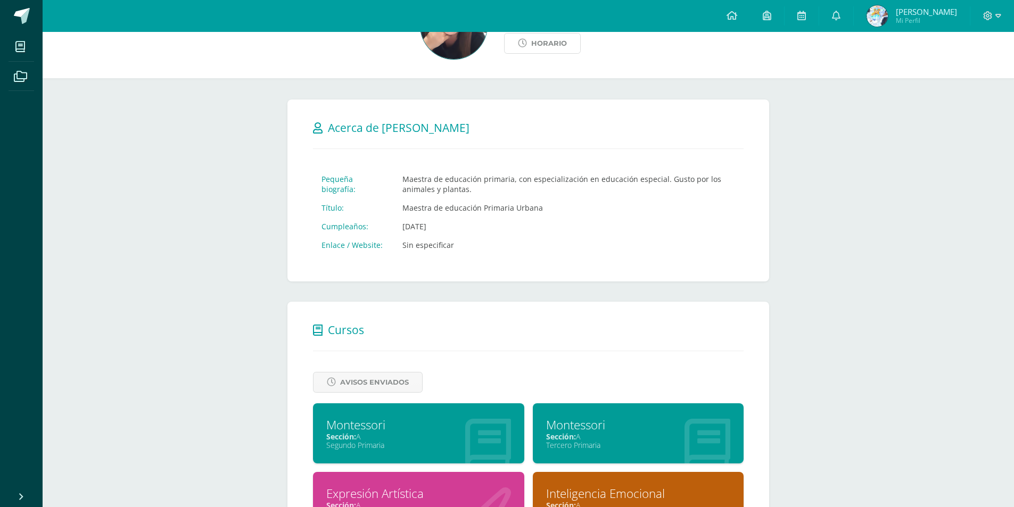
scroll to position [213, 0]
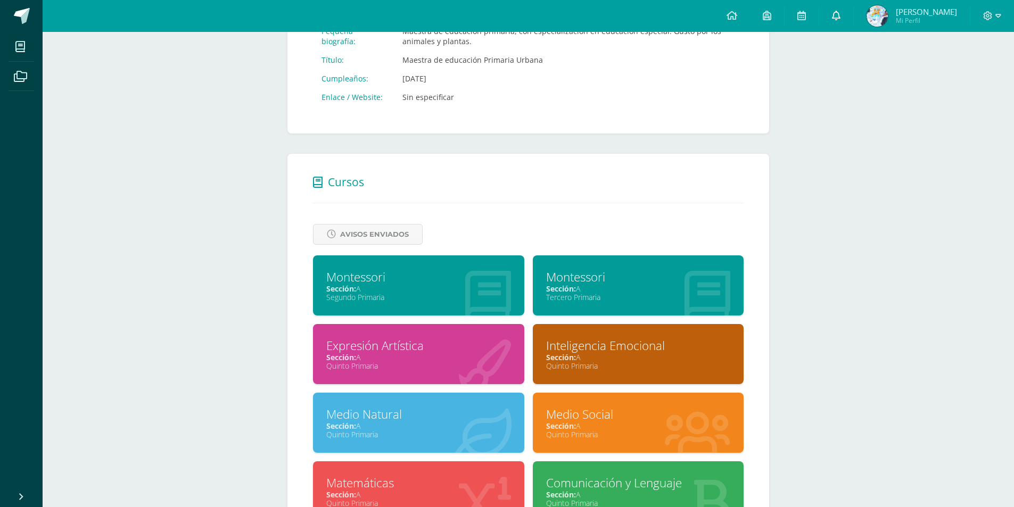
click at [835, 26] on link at bounding box center [836, 16] width 34 height 32
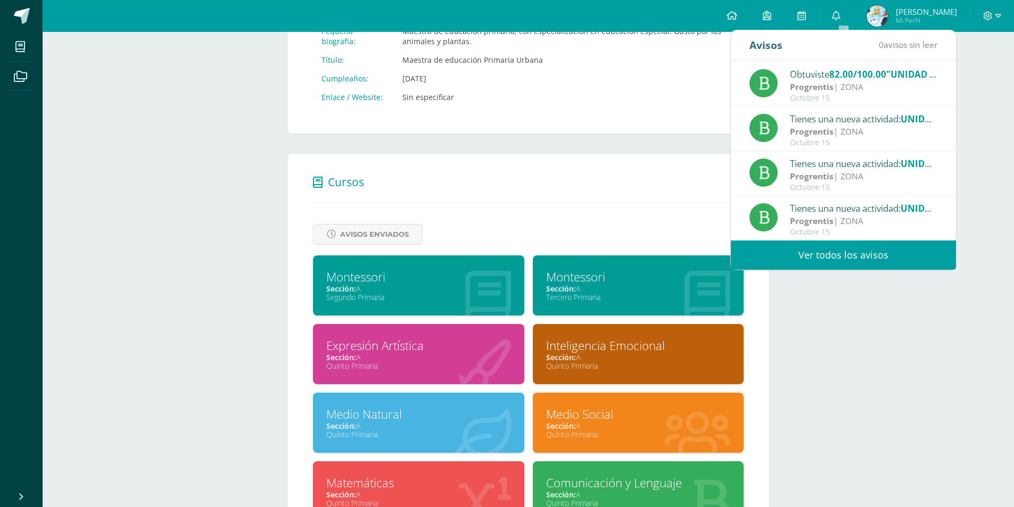
scroll to position [0, 0]
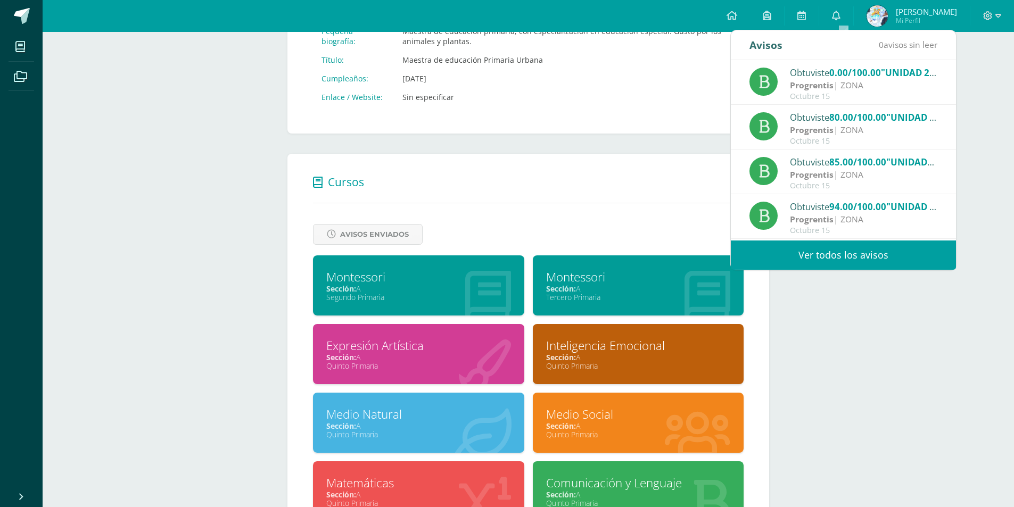
click at [829, 220] on strong "Progrentis" at bounding box center [812, 220] width 44 height 12
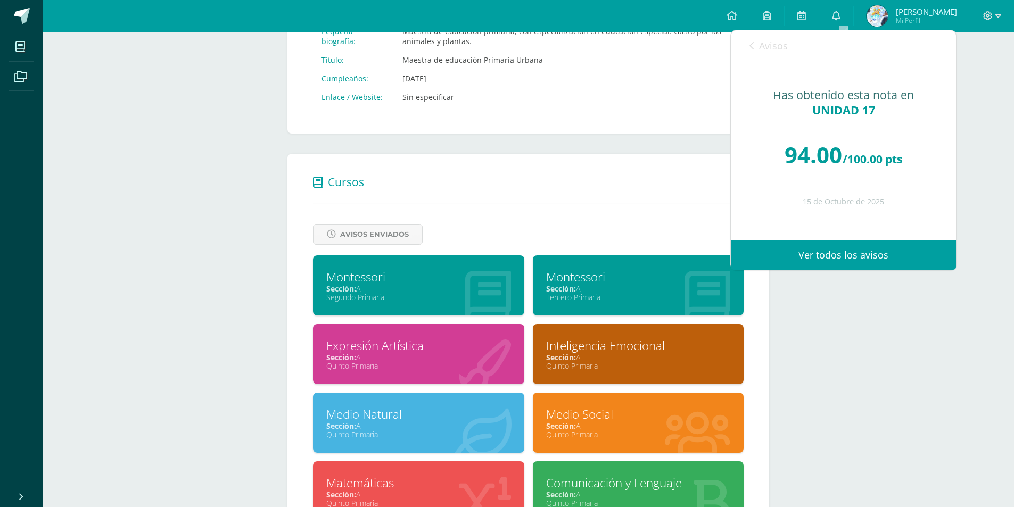
click at [766, 56] on link "Avisos" at bounding box center [769, 45] width 38 height 30
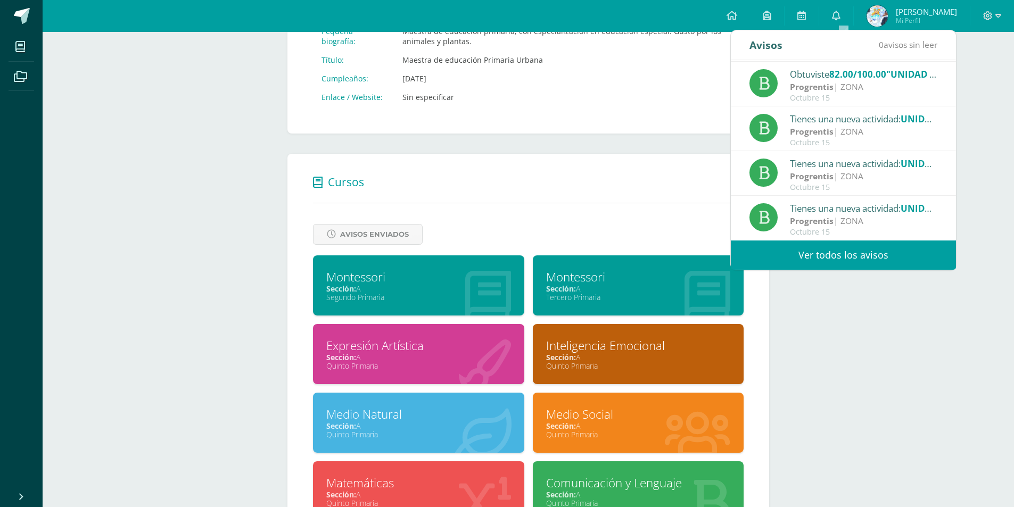
scroll to position [426, 0]
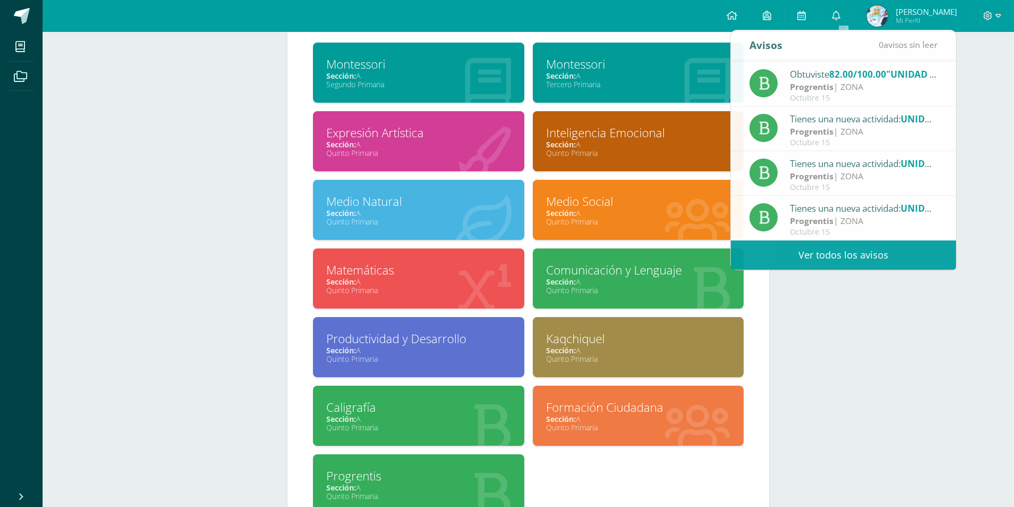
click at [833, 335] on div "[PERSON_NAME] Horario Cancelar Guardar Acerca de [PERSON_NAME] Pequeña biografí…" at bounding box center [529, 84] width 972 height 956
